Goal: Task Accomplishment & Management: Use online tool/utility

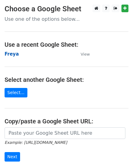
click at [15, 55] on strong "Freya" at bounding box center [12, 53] width 14 height 5
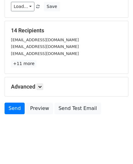
scroll to position [96, 0]
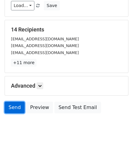
click at [17, 109] on link "Send" at bounding box center [15, 107] width 20 height 12
